Goal: Information Seeking & Learning: Learn about a topic

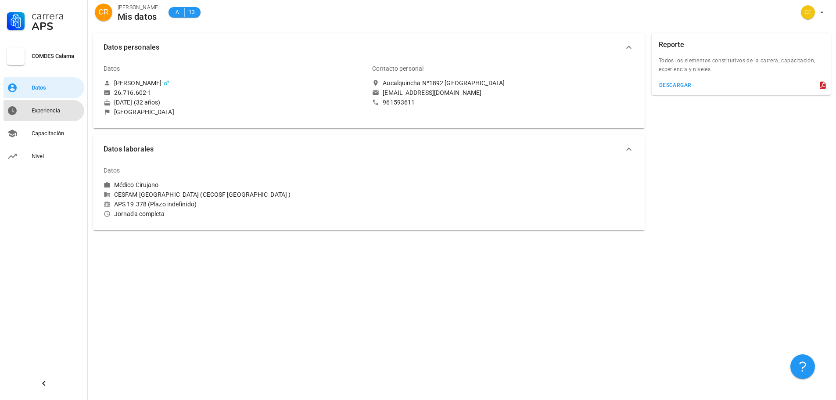
click at [53, 111] on div "Experiencia" at bounding box center [56, 110] width 49 height 7
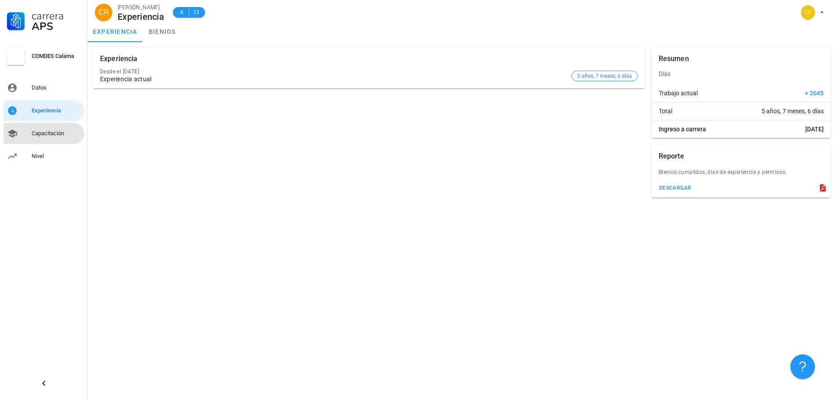
click at [53, 129] on div "Capacitación" at bounding box center [56, 133] width 49 height 14
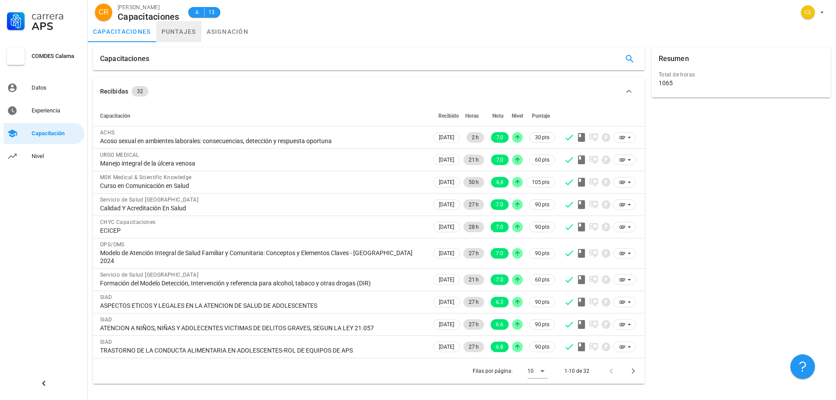
click at [164, 34] on link "puntajes" at bounding box center [178, 31] width 45 height 21
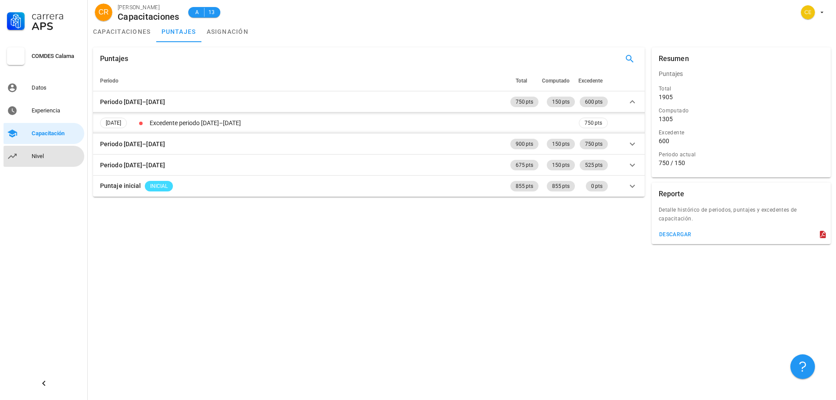
click at [28, 159] on link "Nivel" at bounding box center [44, 156] width 81 height 21
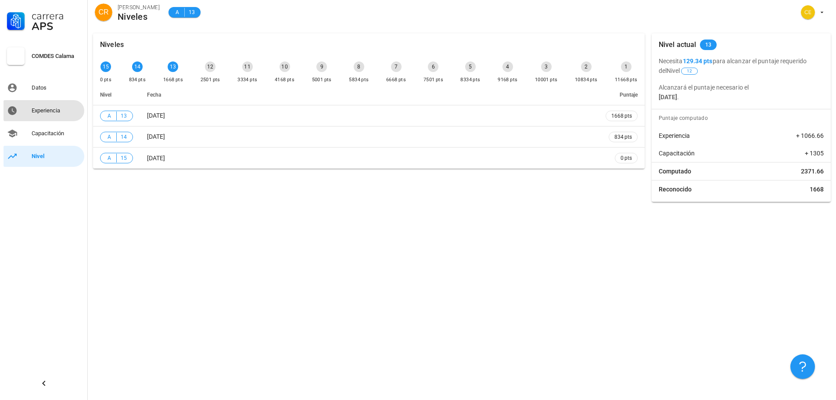
click at [64, 115] on div "Experiencia" at bounding box center [56, 111] width 49 height 14
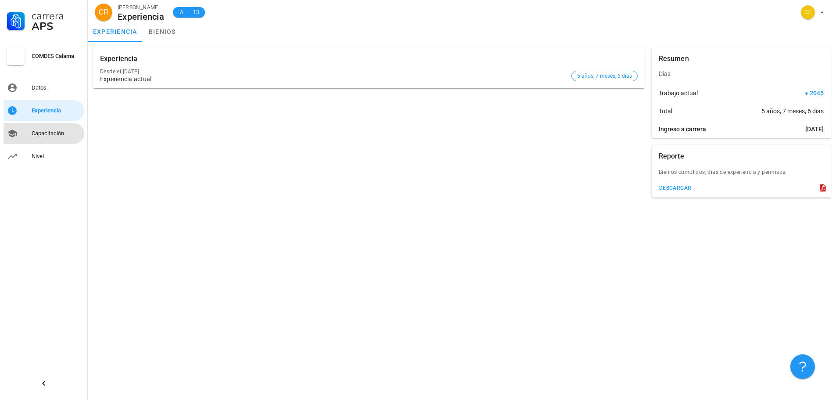
click at [68, 139] on div "Capacitación" at bounding box center [56, 133] width 49 height 14
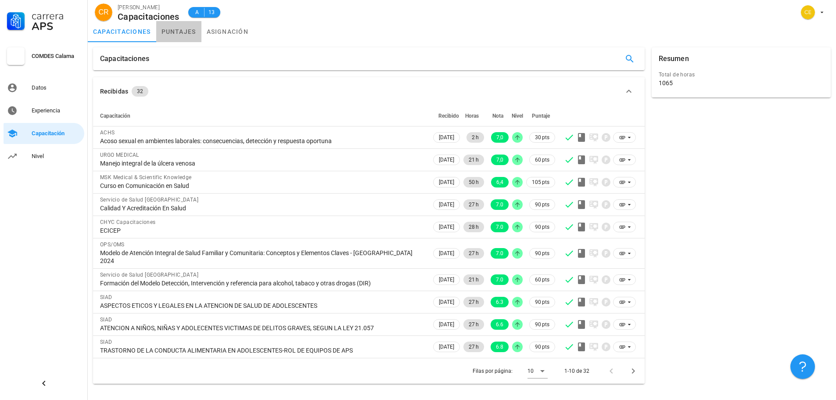
click at [173, 36] on link "puntajes" at bounding box center [178, 31] width 45 height 21
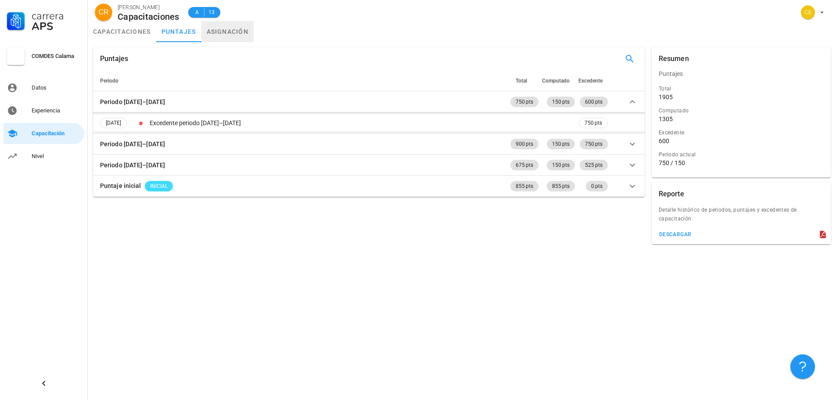
click at [227, 32] on link "asignación" at bounding box center [227, 31] width 53 height 21
